Goal: Check status

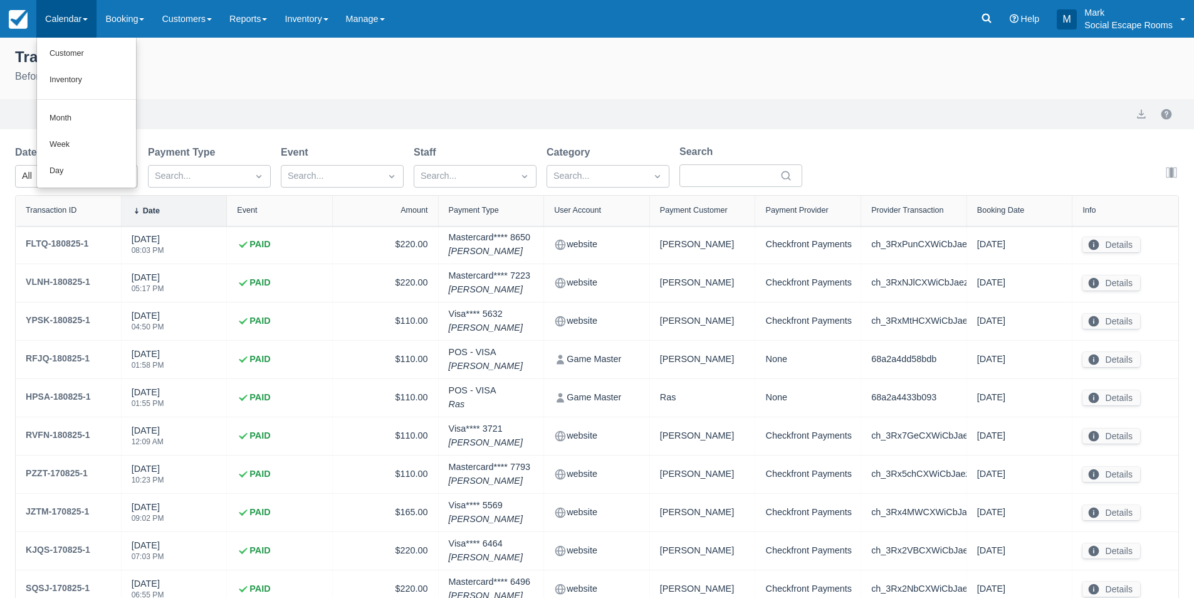
select select "10"
click at [70, 167] on link "Day" at bounding box center [86, 171] width 99 height 26
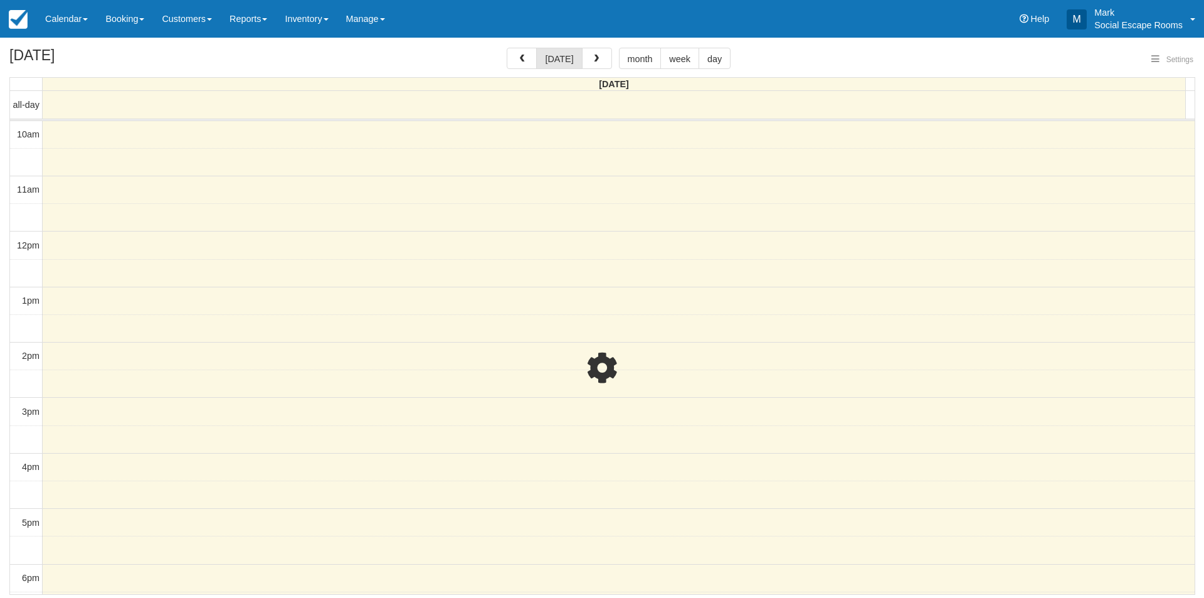
select select
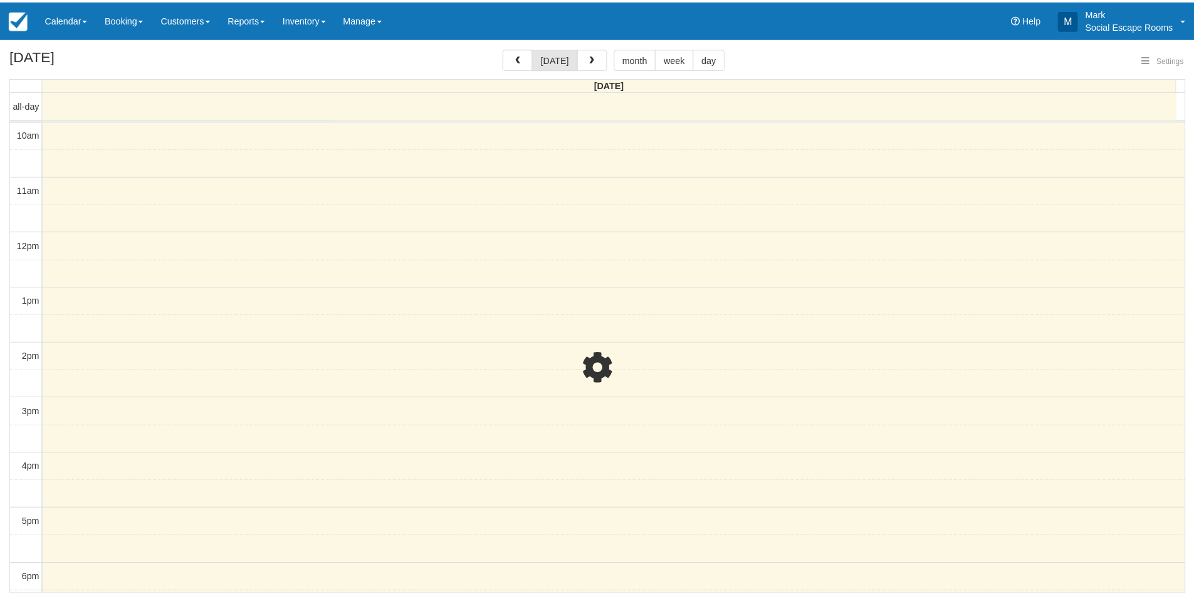
scroll to position [167, 0]
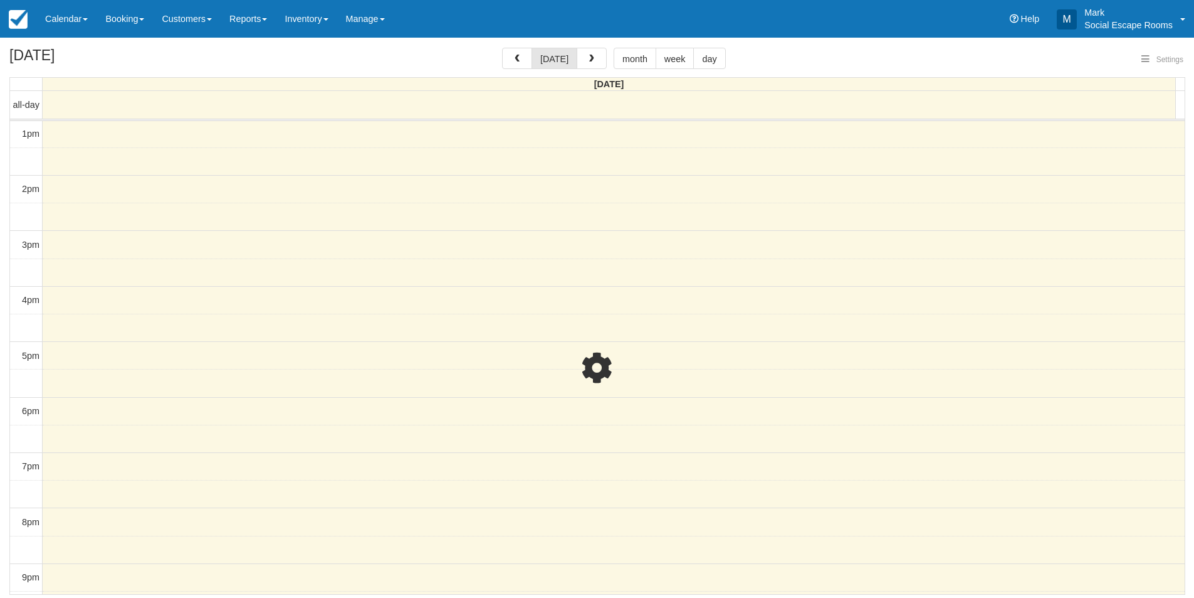
select select
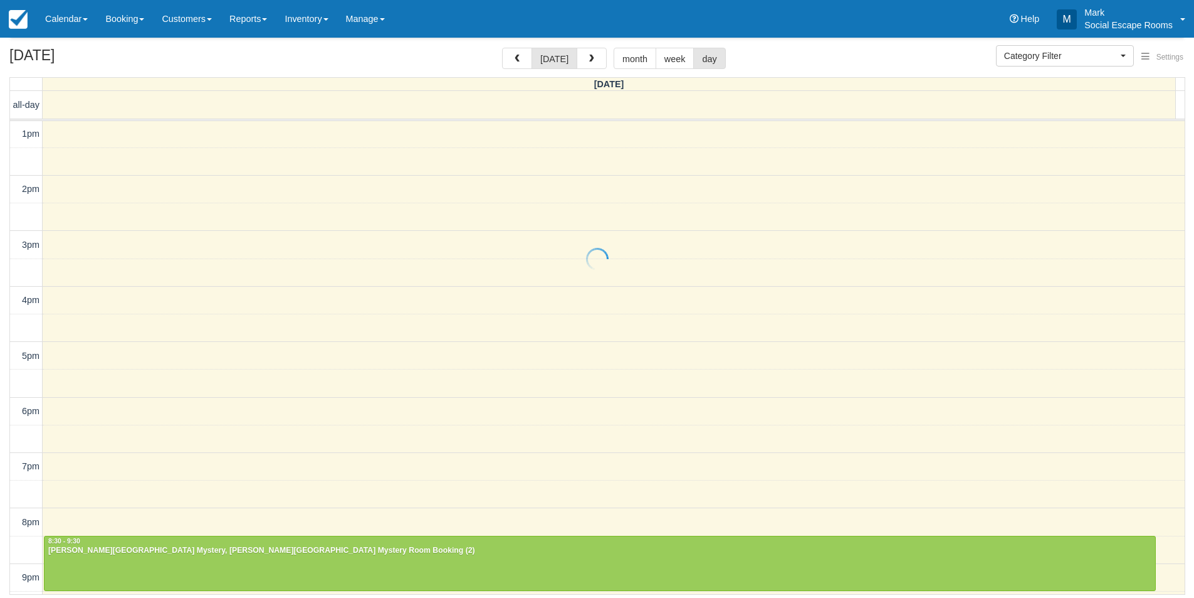
scroll to position [219, 0]
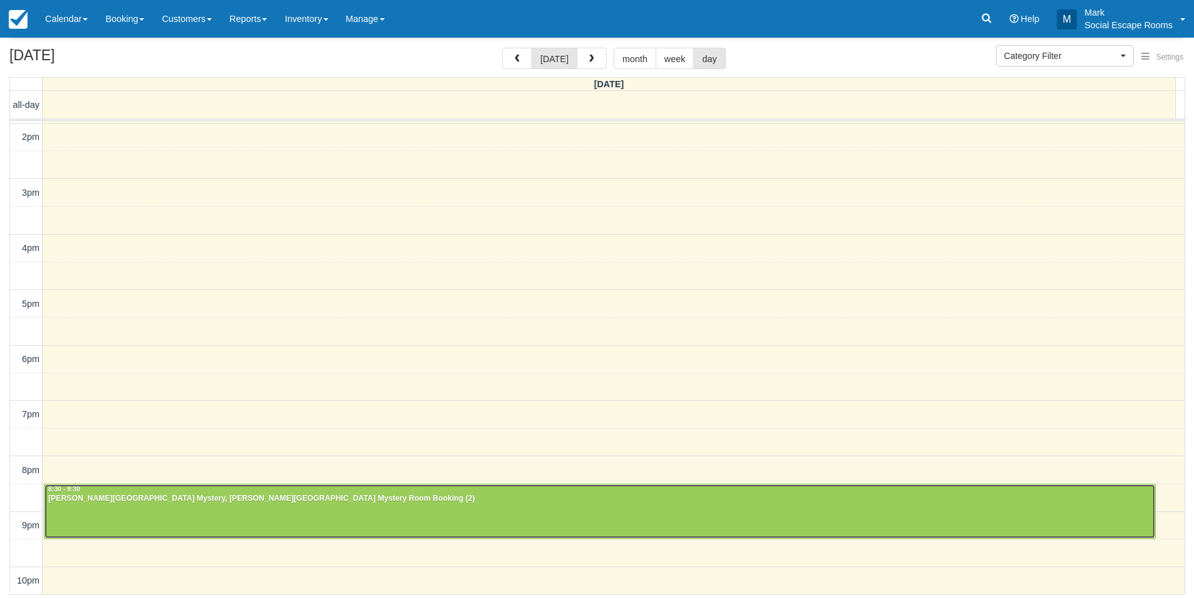
click at [112, 500] on div "[PERSON_NAME][GEOGRAPHIC_DATA] Mystery, [PERSON_NAME][GEOGRAPHIC_DATA] Mystery …" at bounding box center [600, 498] width 1105 height 10
